Goal: Information Seeking & Learning: Learn about a topic

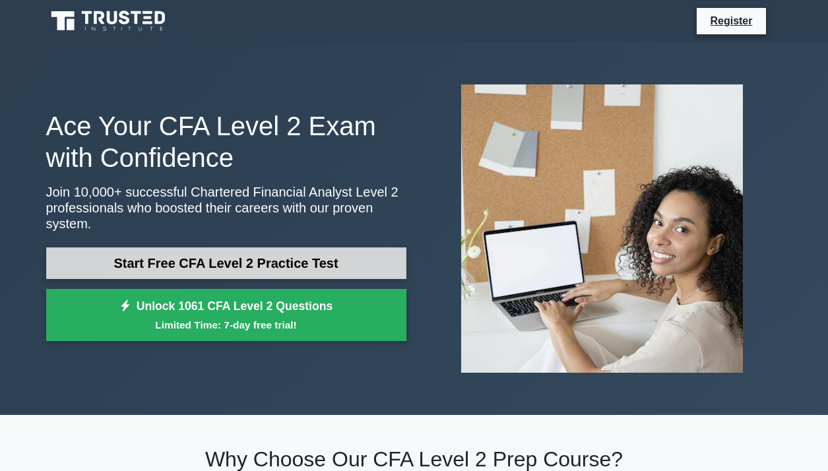
click at [264, 274] on link "Start Free CFA Level 2 Practice Test" at bounding box center [226, 264] width 360 height 32
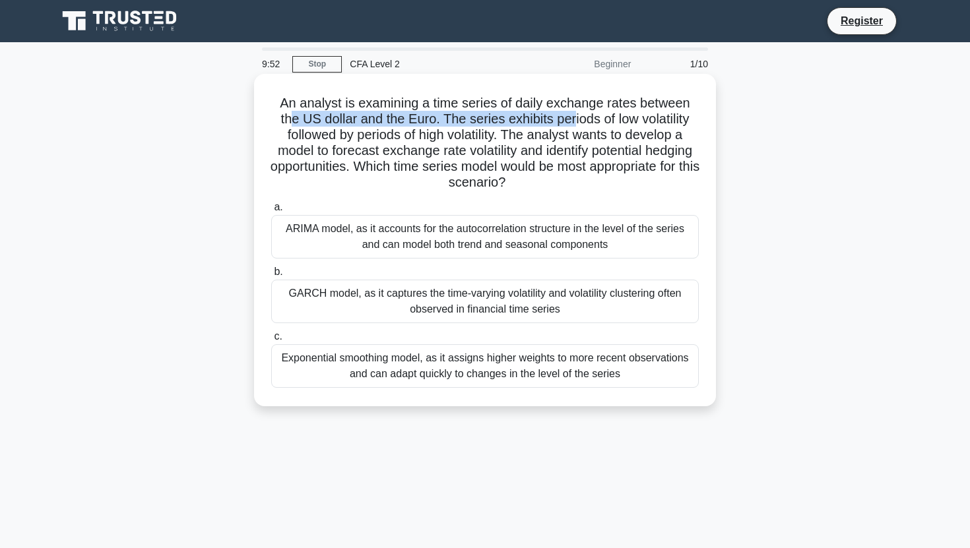
drag, startPoint x: 292, startPoint y: 114, endPoint x: 574, endPoint y: 121, distance: 281.9
click at [574, 121] on h5 "An analyst is examining a time series of daily exchange rates between the US do…" at bounding box center [485, 143] width 430 height 96
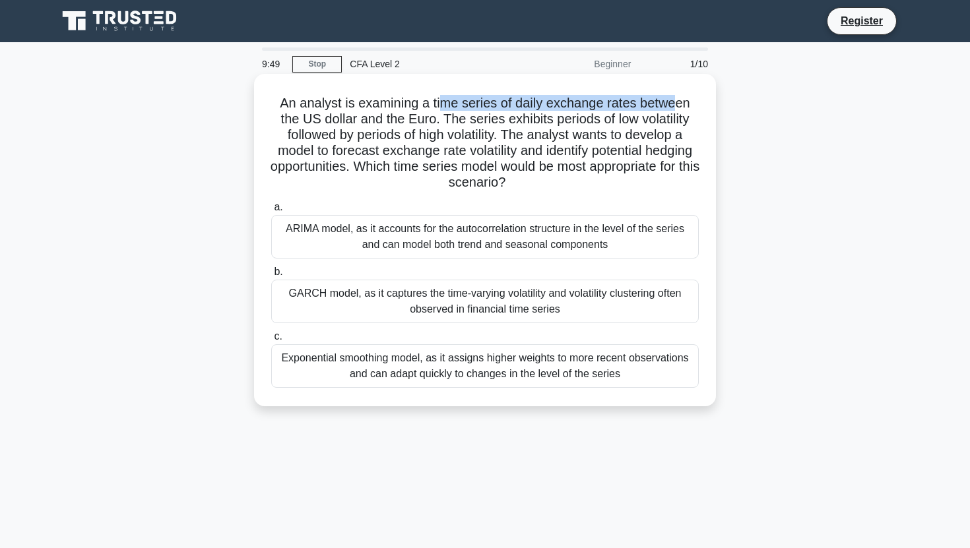
drag, startPoint x: 445, startPoint y: 105, endPoint x: 675, endPoint y: 103, distance: 229.7
click at [675, 103] on h5 "An analyst is examining a time series of daily exchange rates between the US do…" at bounding box center [485, 143] width 430 height 96
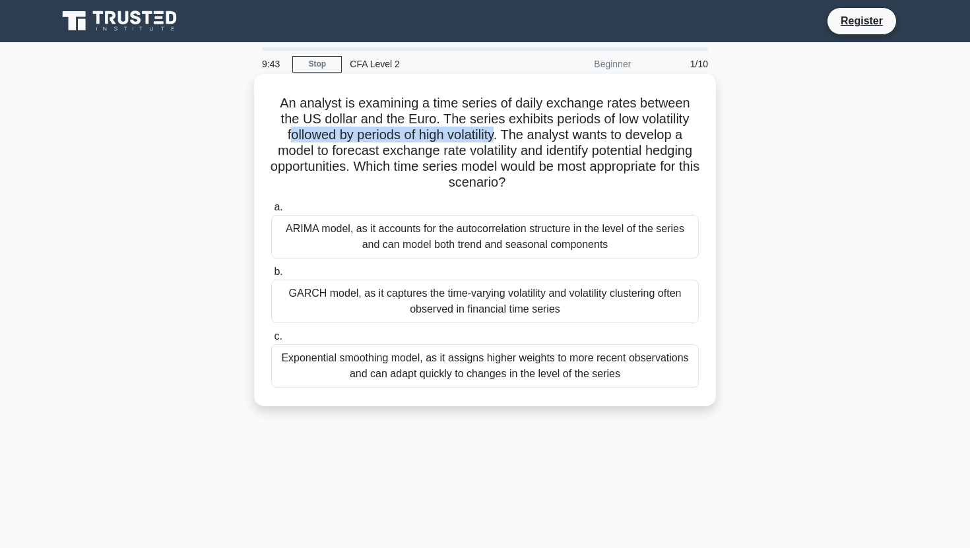
drag, startPoint x: 291, startPoint y: 139, endPoint x: 495, endPoint y: 141, distance: 204.0
click at [495, 141] on h5 "An analyst is examining a time series of daily exchange rates between the US do…" at bounding box center [485, 143] width 430 height 96
click at [508, 315] on div "GARCH model, as it captures the time-varying volatility and volatility clusteri…" at bounding box center [485, 302] width 428 height 44
click at [271, 277] on input "b. GARCH model, as it captures the time-varying volatility and volatility clust…" at bounding box center [271, 272] width 0 height 9
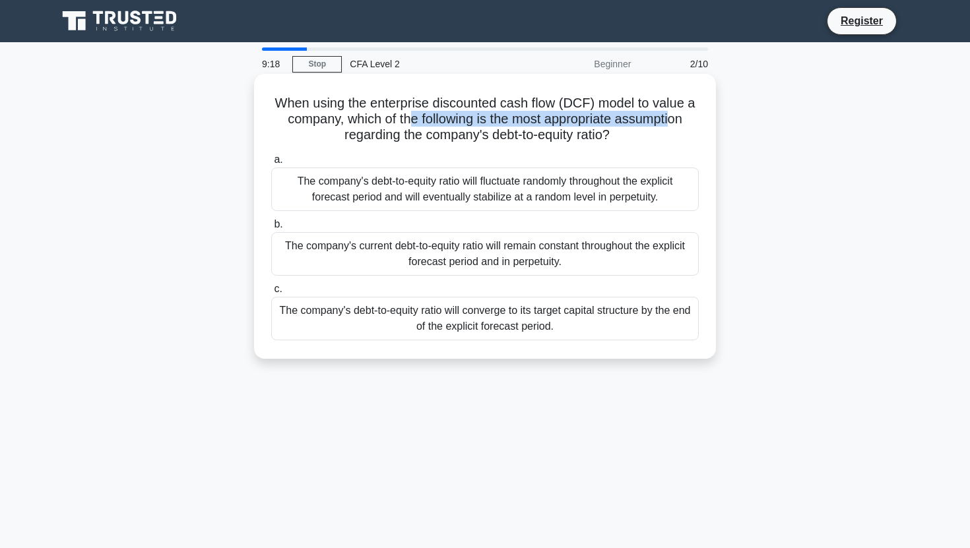
drag, startPoint x: 413, startPoint y: 113, endPoint x: 671, endPoint y: 123, distance: 258.3
click at [671, 123] on h5 "When using the enterprise discounted cash flow (DCF) model to value a company, …" at bounding box center [485, 119] width 430 height 49
drag, startPoint x: 347, startPoint y: 121, endPoint x: 643, endPoint y: 144, distance: 297.3
click at [643, 144] on h5 "When using the enterprise discounted cash flow (DCF) model to value a company, …" at bounding box center [485, 119] width 430 height 49
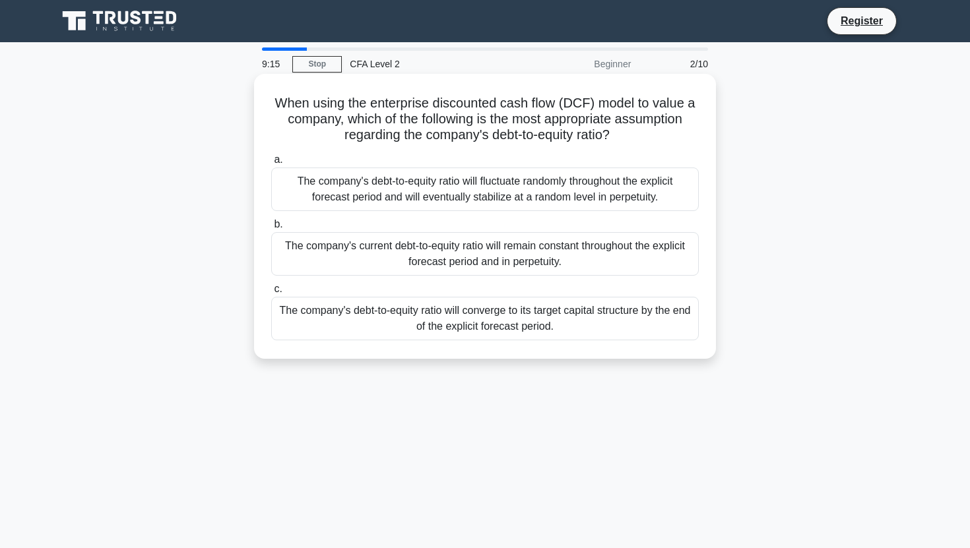
click at [643, 144] on h5 "When using the enterprise discounted cash flow (DCF) model to value a company, …" at bounding box center [485, 119] width 430 height 49
click at [523, 315] on div "The company's debt-to-equity ratio will converge to its target capital structur…" at bounding box center [485, 319] width 428 height 44
click at [271, 294] on input "c. The company's debt-to-equity ratio will converge to its target capital struc…" at bounding box center [271, 289] width 0 height 9
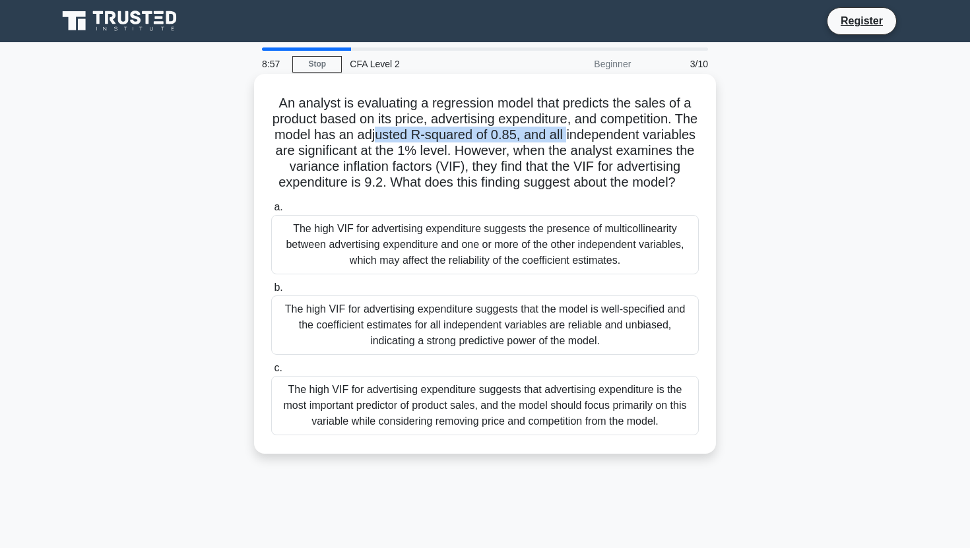
drag, startPoint x: 377, startPoint y: 135, endPoint x: 565, endPoint y: 142, distance: 188.2
click at [565, 142] on h5 "An analyst is evaluating a regression model that predicts the sales of a produc…" at bounding box center [485, 143] width 430 height 96
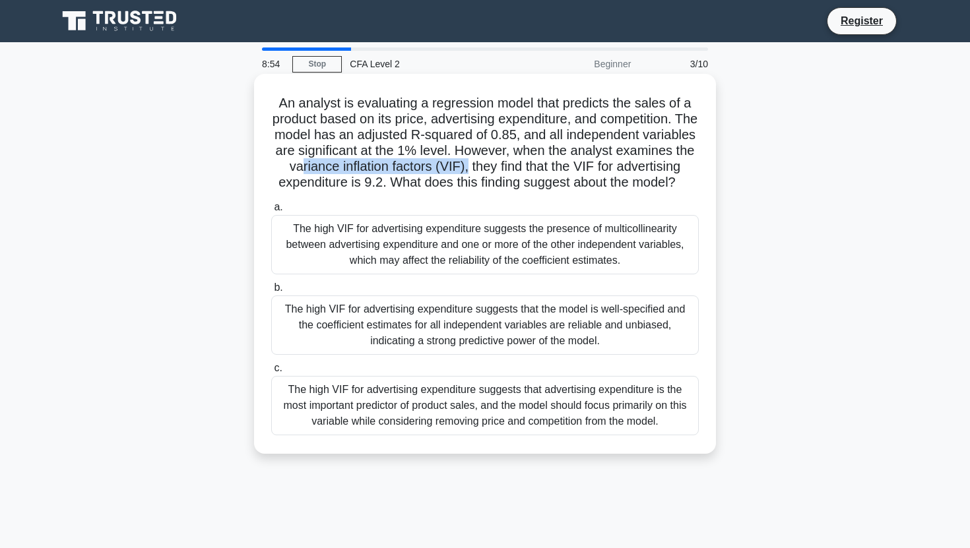
drag, startPoint x: 300, startPoint y: 162, endPoint x: 466, endPoint y: 162, distance: 166.3
click at [467, 162] on h5 "An analyst is evaluating a regression model that predicts the sales of a produc…" at bounding box center [485, 143] width 430 height 96
click at [466, 162] on h5 "An analyst is evaluating a regression model that predicts the sales of a produc…" at bounding box center [485, 143] width 430 height 96
click at [335, 251] on div "The high VIF for advertising expenditure suggests the presence of multicollinea…" at bounding box center [485, 244] width 428 height 59
click at [271, 212] on input "a. The high VIF for advertising expenditure suggests the presence of multicolli…" at bounding box center [271, 207] width 0 height 9
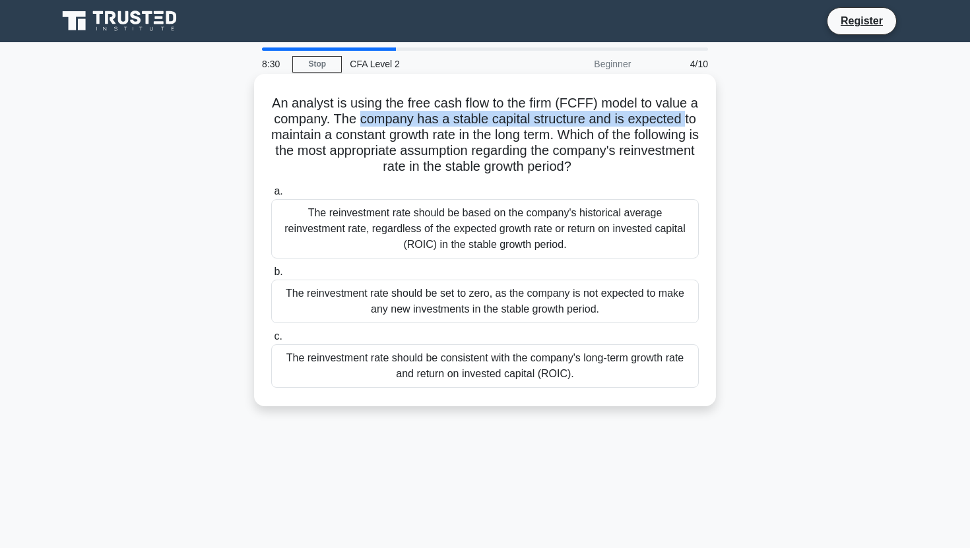
drag, startPoint x: 360, startPoint y: 112, endPoint x: 681, endPoint y: 112, distance: 321.4
click at [682, 112] on h5 "An analyst is using the free cash flow to the firm (FCFF) model to value a comp…" at bounding box center [485, 135] width 430 height 81
click at [681, 112] on h5 "An analyst is using the free cash flow to the firm (FCFF) model to value a comp…" at bounding box center [485, 135] width 430 height 81
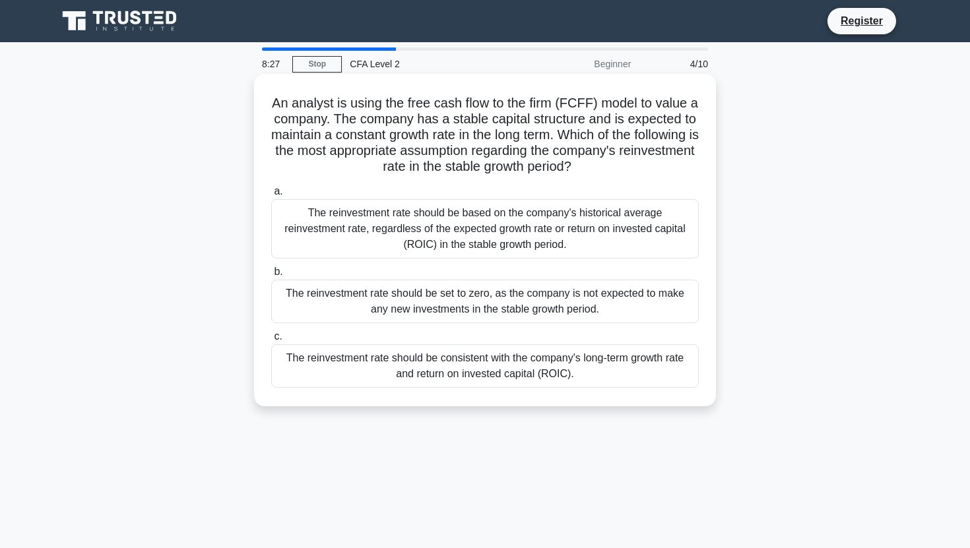
drag, startPoint x: 370, startPoint y: 142, endPoint x: 612, endPoint y: 159, distance: 242.2
click at [632, 159] on h5 "An analyst is using the free cash flow to the firm (FCFF) model to value a comp…" at bounding box center [485, 135] width 430 height 81
click at [612, 159] on h5 "An analyst is using the free cash flow to the firm (FCFF) model to value a comp…" at bounding box center [485, 135] width 430 height 81
click at [415, 379] on div "The reinvestment rate should be consistent with the company's long-term growth …" at bounding box center [485, 367] width 428 height 44
click at [271, 341] on input "c. The reinvestment rate should be consistent with the company's long-term grow…" at bounding box center [271, 337] width 0 height 9
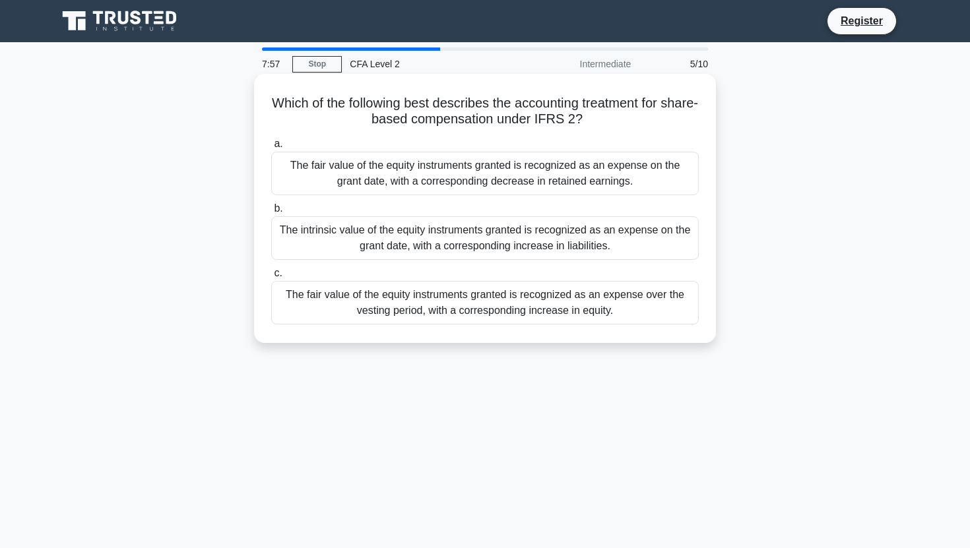
drag, startPoint x: 377, startPoint y: 112, endPoint x: 698, endPoint y: 119, distance: 320.9
click at [698, 119] on h5 "Which of the following best describes the accounting treatment for share-based …" at bounding box center [485, 111] width 430 height 33
click at [541, 304] on div "The fair value of the equity instruments granted is recognized as an expense ov…" at bounding box center [485, 303] width 428 height 44
click at [271, 278] on input "c. The fair value of the equity instruments granted is recognized as an expense…" at bounding box center [271, 273] width 0 height 9
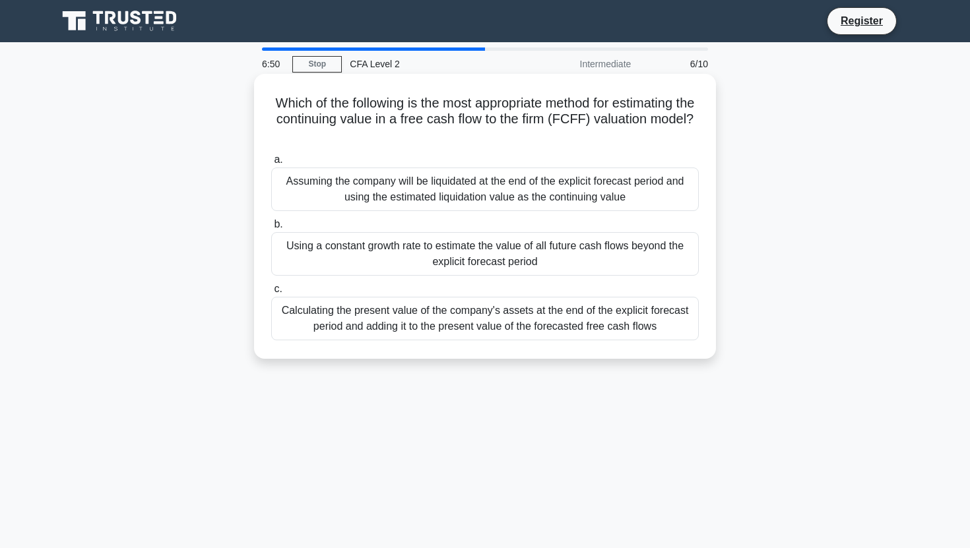
click at [529, 322] on div "Calculating the present value of the company's assets at the end of the explici…" at bounding box center [485, 319] width 428 height 44
click at [271, 294] on input "c. Calculating the present value of the company's assets at the end of the expl…" at bounding box center [271, 289] width 0 height 9
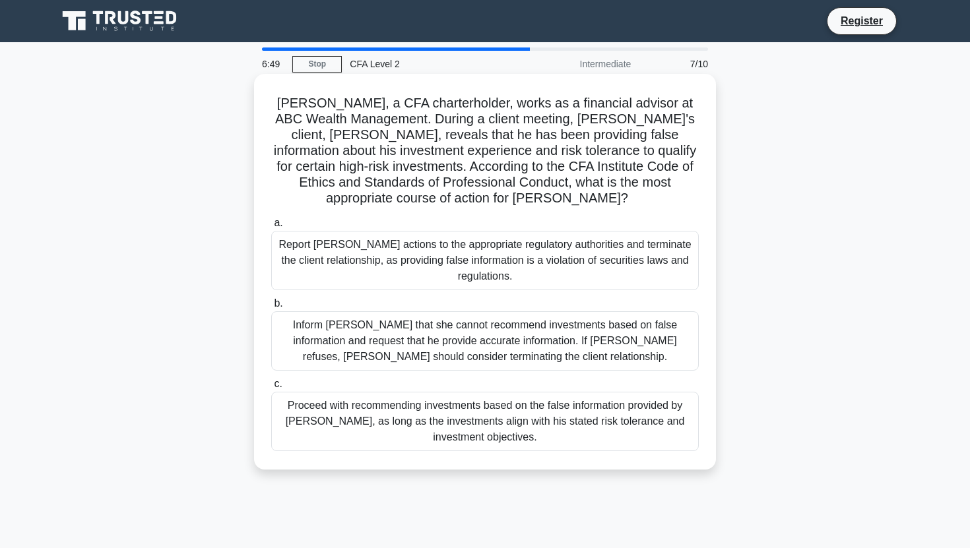
click at [528, 323] on div "Inform [PERSON_NAME] that she cannot recommend investments based on false infor…" at bounding box center [485, 341] width 428 height 59
click at [271, 308] on input "b. Inform [PERSON_NAME] that she cannot recommend investments based on false in…" at bounding box center [271, 304] width 0 height 9
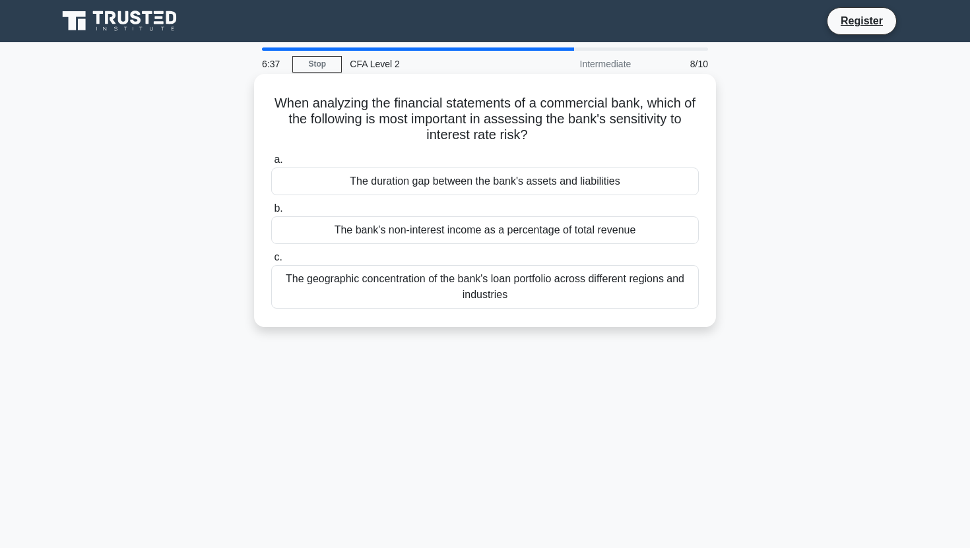
click at [556, 233] on div "The bank's non-interest income as a percentage of total revenue" at bounding box center [485, 230] width 428 height 28
click at [271, 213] on input "b. The bank's non-interest income as a percentage of total revenue" at bounding box center [271, 209] width 0 height 9
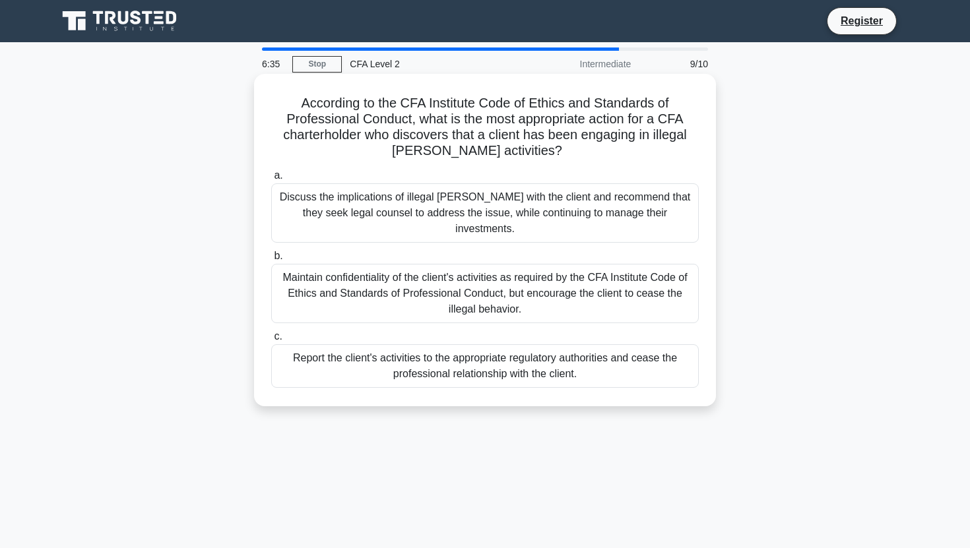
click at [354, 275] on div "Maintain confidentiality of the client's activities as required by the CFA Inst…" at bounding box center [485, 293] width 428 height 59
click at [271, 261] on input "b. Maintain confidentiality of the client's activities as required by the CFA I…" at bounding box center [271, 256] width 0 height 9
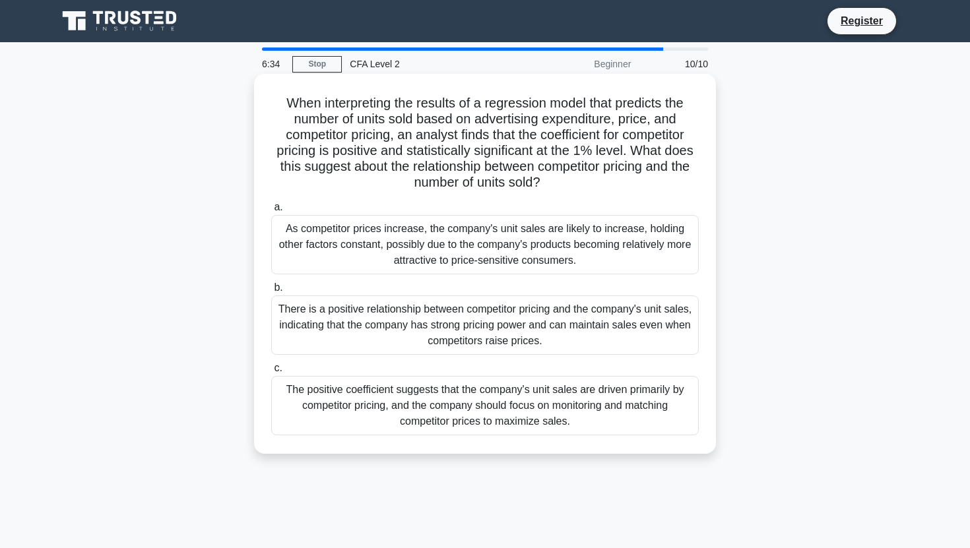
click at [605, 317] on div "There is a positive relationship between competitor pricing and the company's u…" at bounding box center [485, 325] width 428 height 59
click at [271, 292] on input "b. There is a positive relationship between competitor pricing and the company'…" at bounding box center [271, 288] width 0 height 9
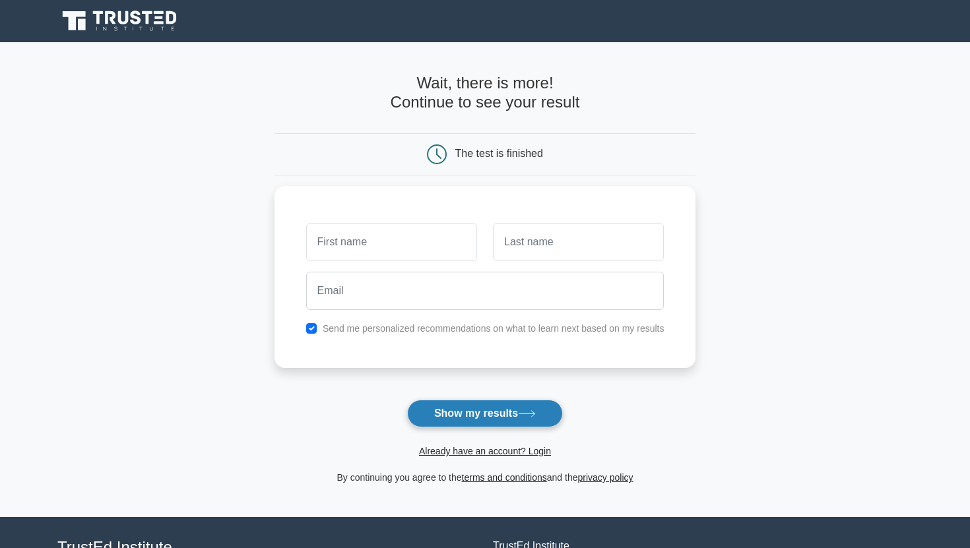
click at [523, 414] on icon at bounding box center [527, 414] width 18 height 7
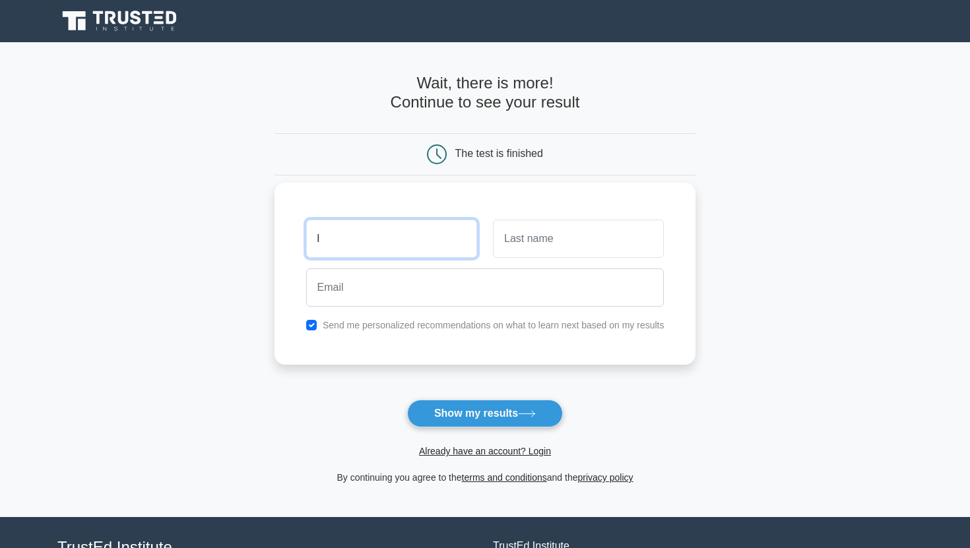
type input "l"
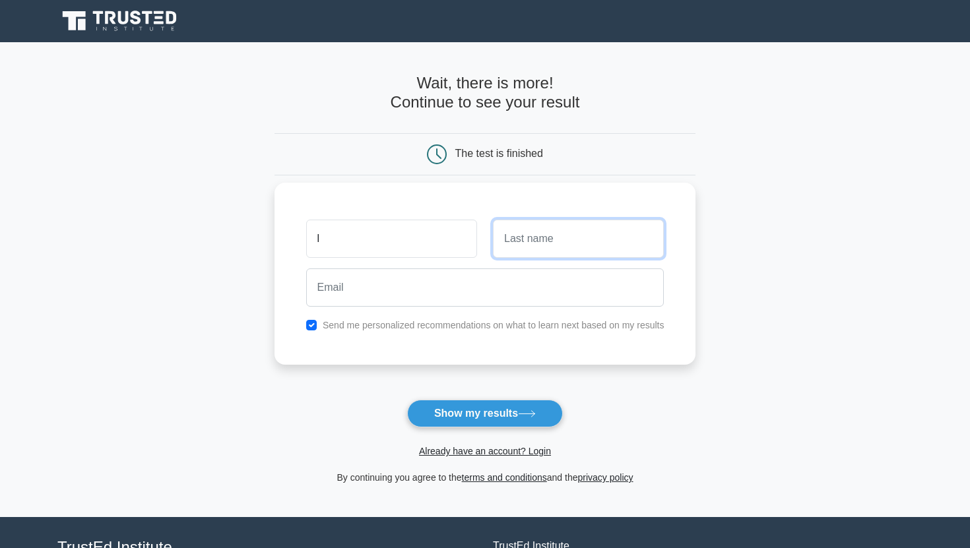
click at [508, 246] on input "text" at bounding box center [578, 239] width 171 height 38
type input "l"
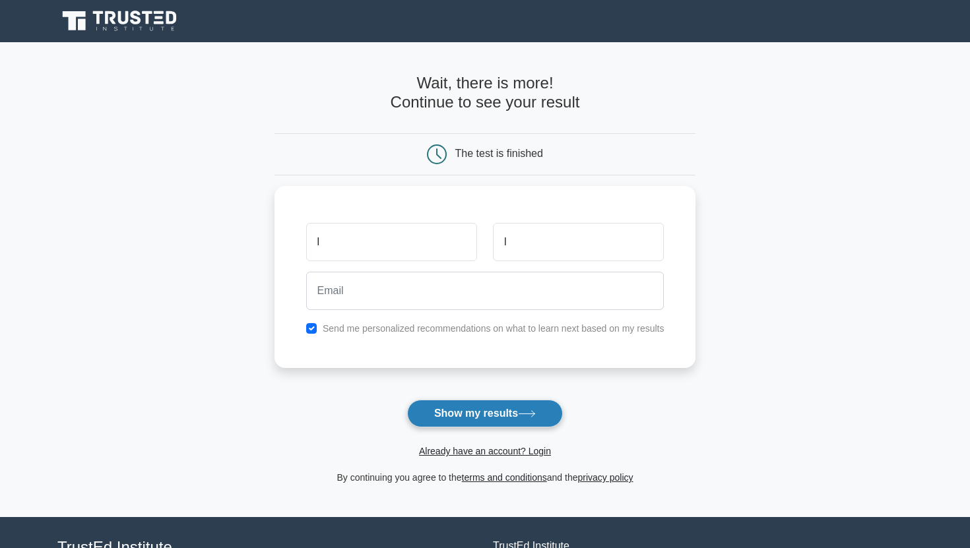
click at [482, 417] on button "Show my results" at bounding box center [485, 414] width 156 height 28
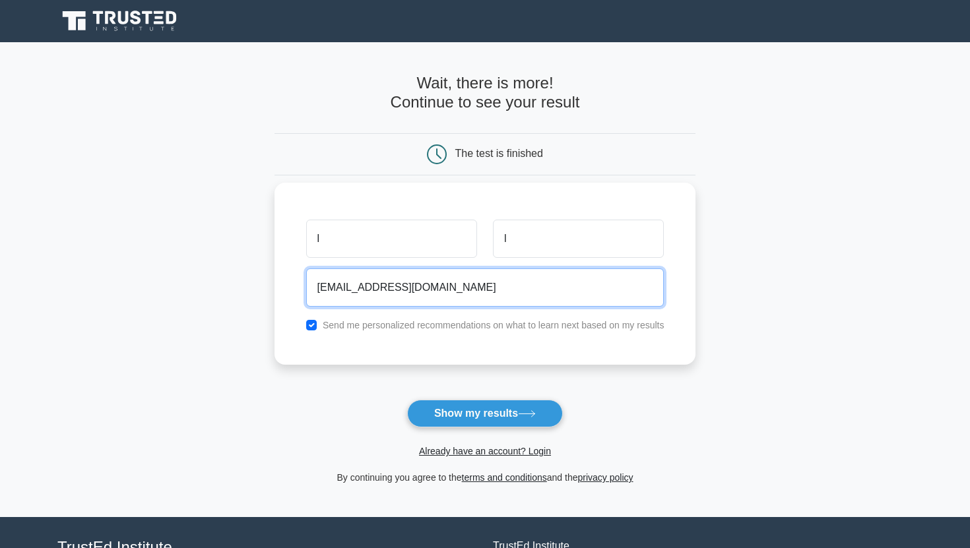
type input "l2-09@GMAIL.COM"
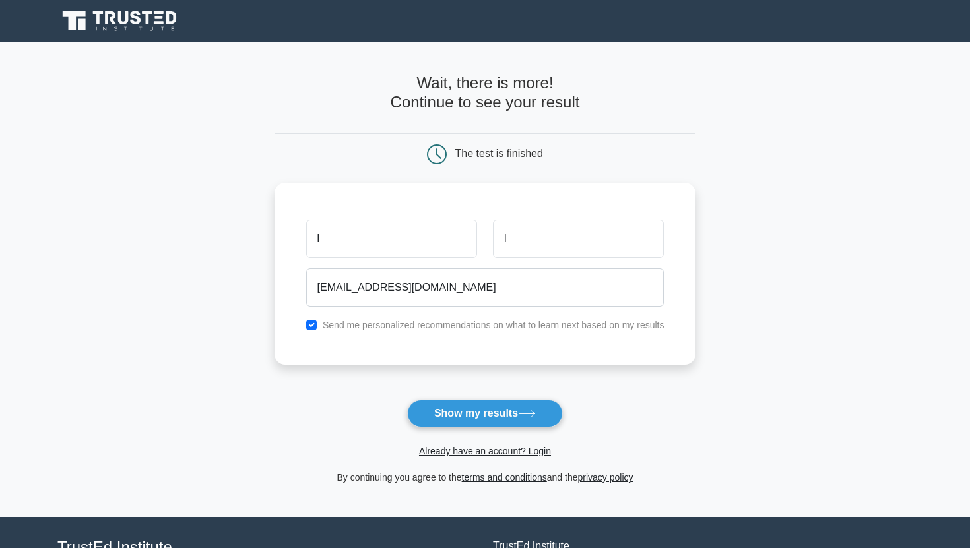
click at [556, 332] on div "Send me personalized recommendations on what to learn next based on my results" at bounding box center [485, 325] width 374 height 16
click at [513, 413] on button "Show my results" at bounding box center [485, 414] width 156 height 28
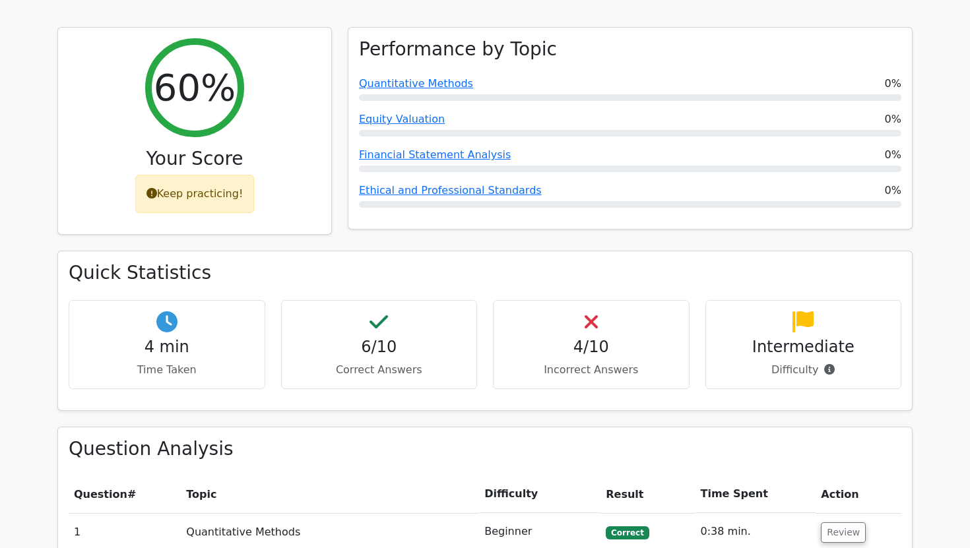
scroll to position [547, 0]
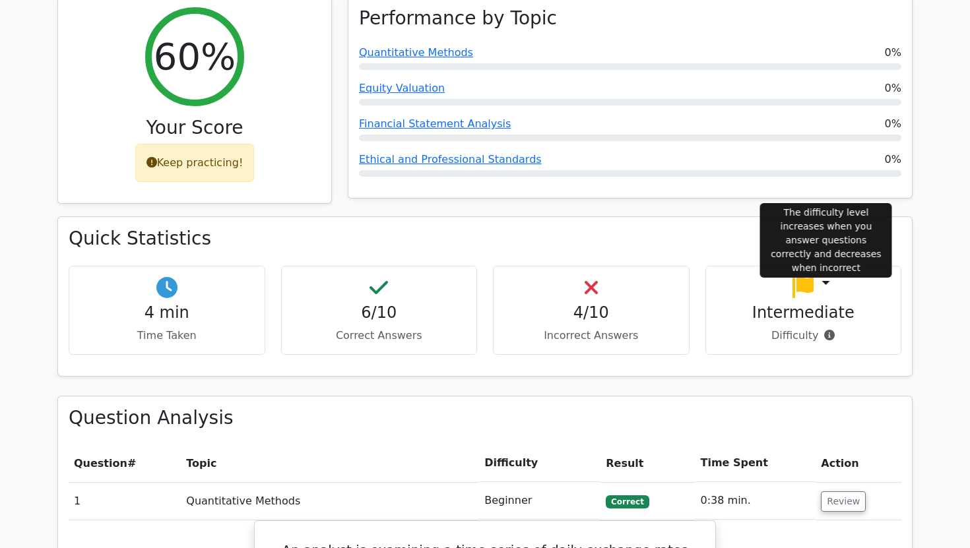
click at [824, 330] on icon at bounding box center [829, 335] width 11 height 11
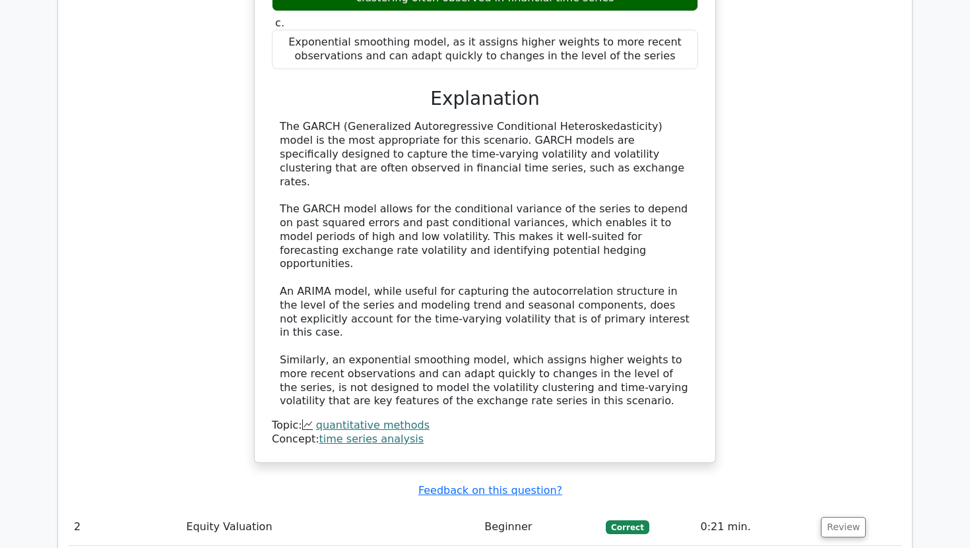
scroll to position [1302, 0]
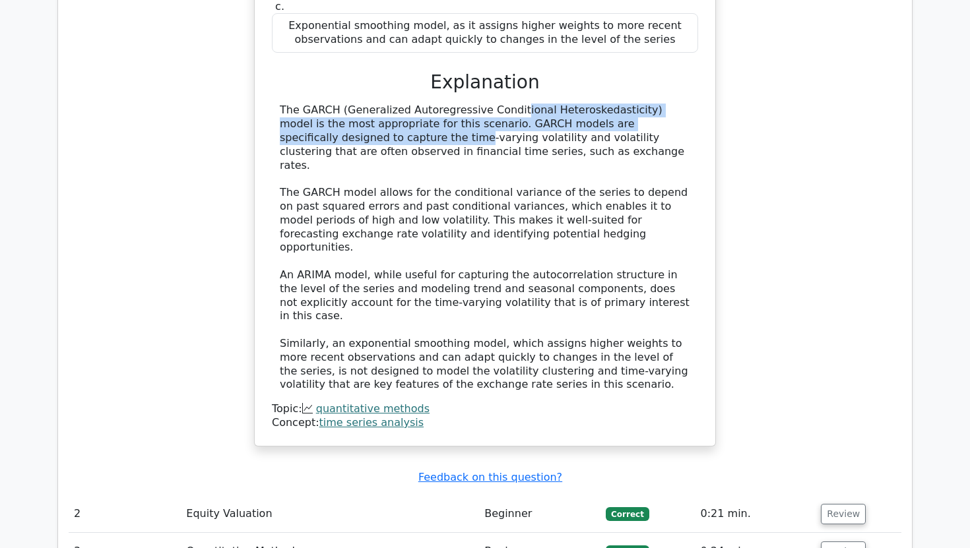
drag, startPoint x: 423, startPoint y: 59, endPoint x: 672, endPoint y: 72, distance: 249.1
click at [673, 104] on div "The GARCH (Generalized Autoregressive Conditional Heteroskedasticity) model is …" at bounding box center [485, 248] width 411 height 288
click at [672, 104] on div "The GARCH (Generalized Autoregressive Conditional Heteroskedasticity) model is …" at bounding box center [485, 248] width 411 height 288
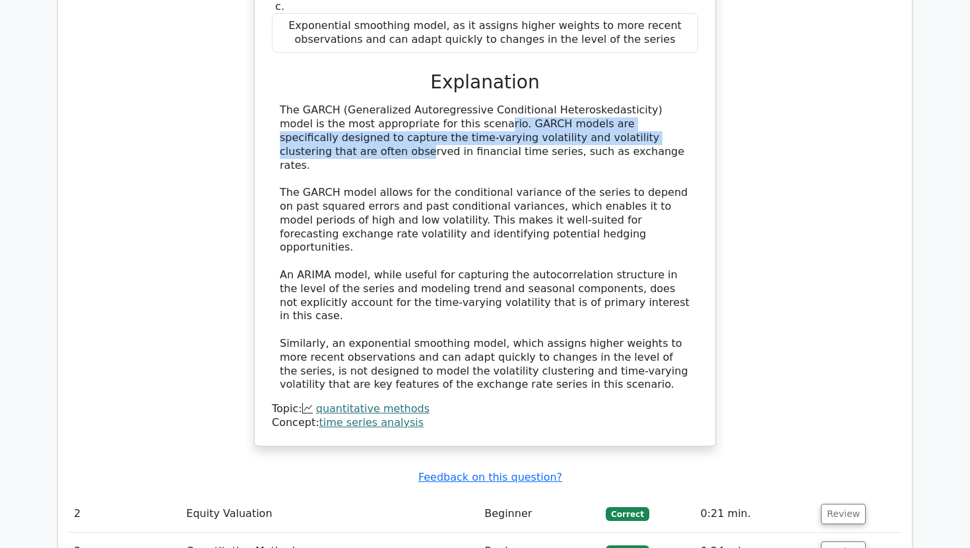
drag, startPoint x: 353, startPoint y: 76, endPoint x: 564, endPoint y: 85, distance: 210.8
click at [564, 104] on div "The GARCH (Generalized Autoregressive Conditional Heteroskedasticity) model is …" at bounding box center [485, 248] width 411 height 288
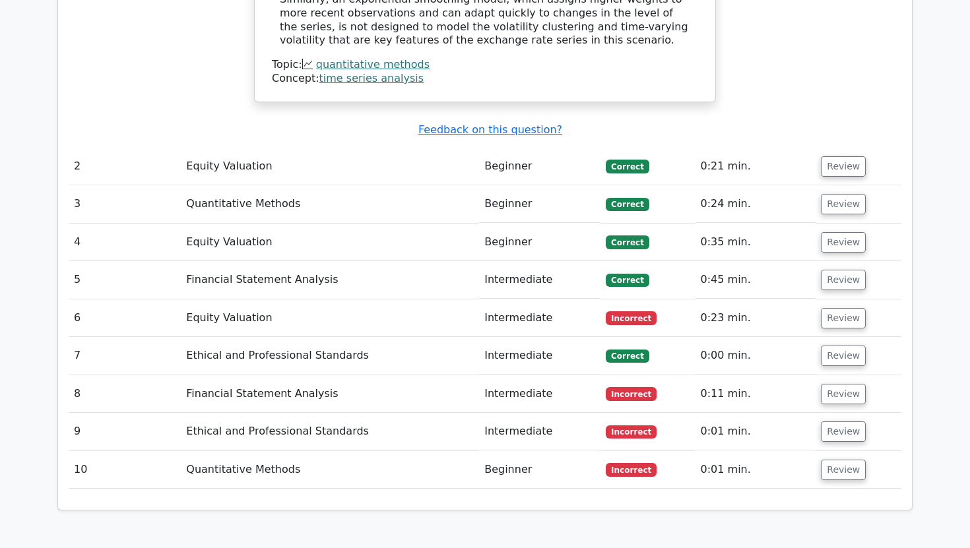
scroll to position [1653, 0]
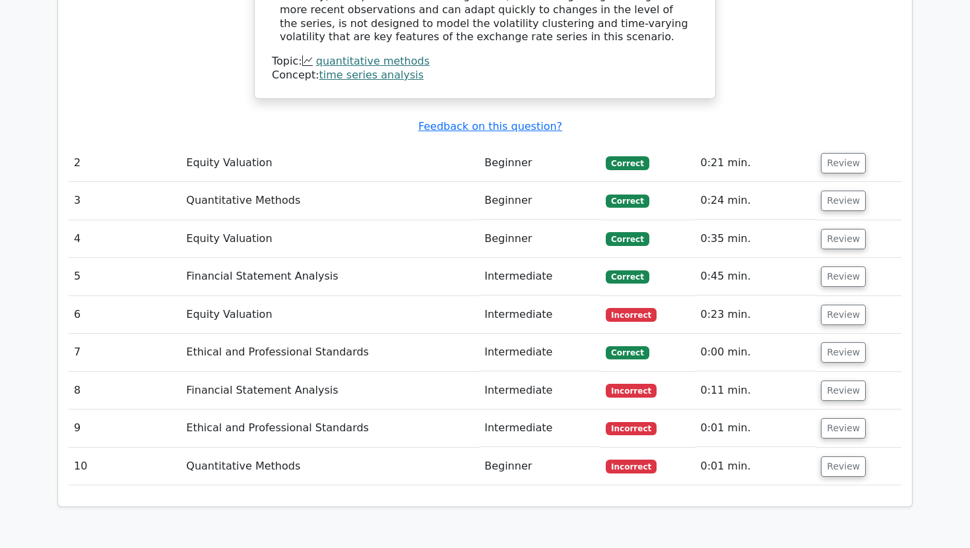
drag, startPoint x: 205, startPoint y: 244, endPoint x: 416, endPoint y: 248, distance: 210.6
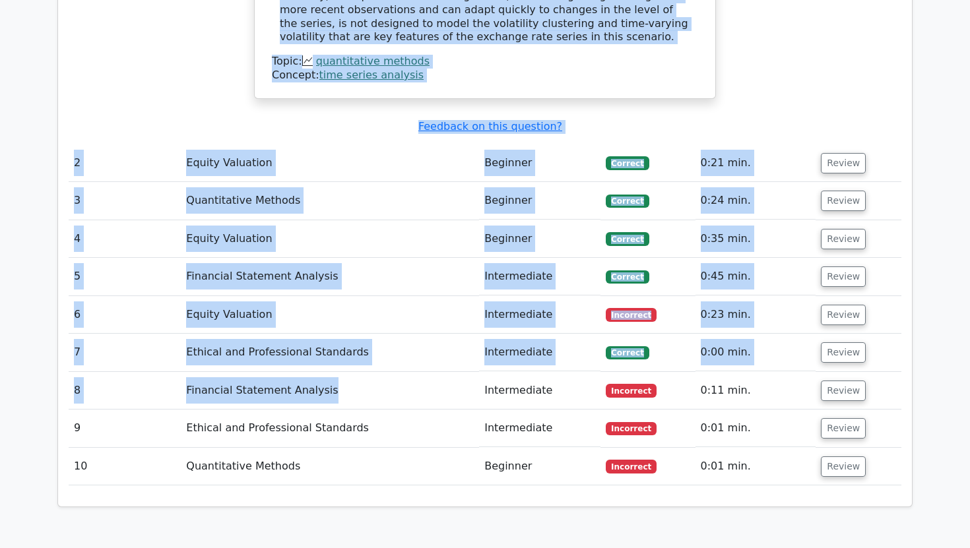
drag, startPoint x: 465, startPoint y: 310, endPoint x: 604, endPoint y: 397, distance: 164.3
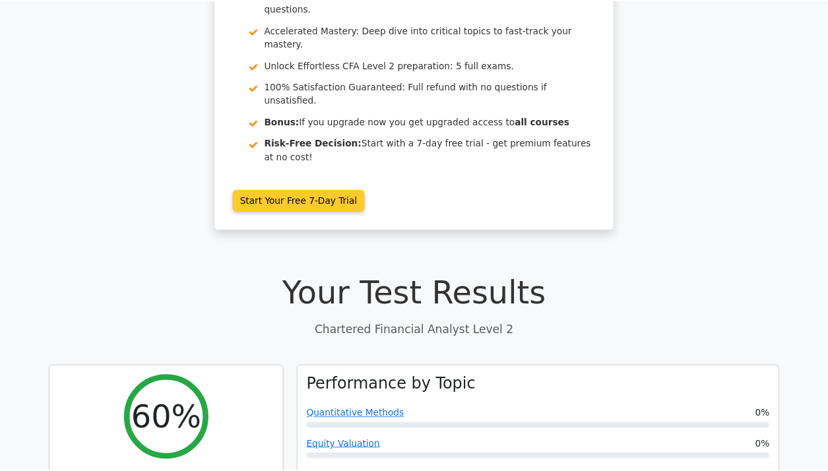
scroll to position [0, 0]
